Goal: Register for event/course

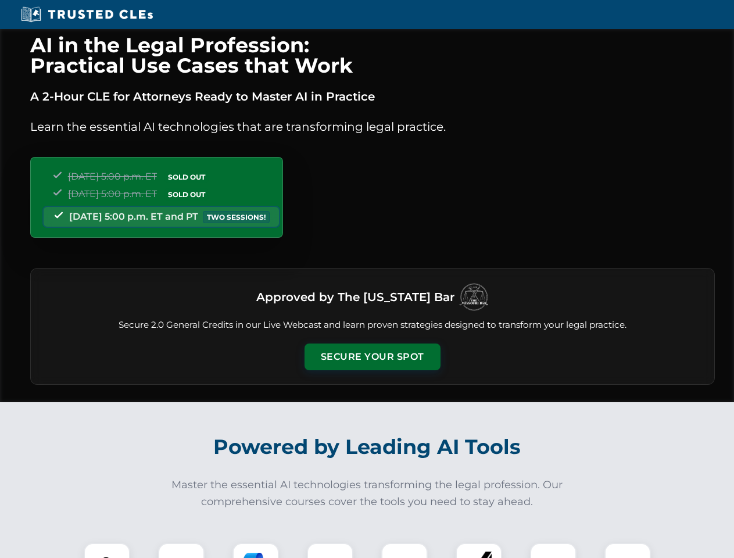
click at [372, 357] on button "Secure Your Spot" at bounding box center [372, 356] width 136 height 27
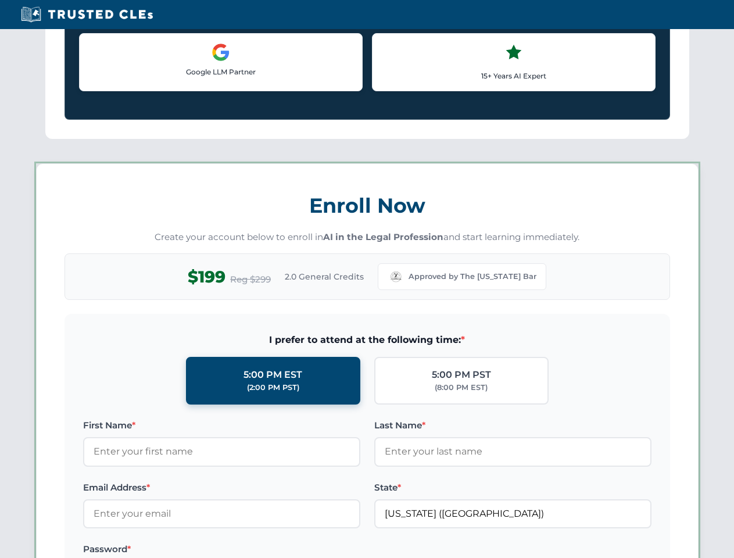
click at [256, 550] on div "AI in the Legal Profession: Practical Use Cases that Work A 2-Hour CLE for Atto…" at bounding box center [367, 544] width 734 height 2717
